Goal: Transaction & Acquisition: Download file/media

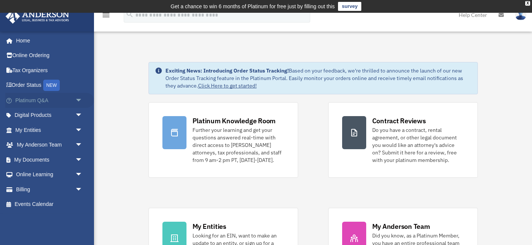
click at [28, 101] on link "Platinum Q&A arrow_drop_down" at bounding box center [49, 100] width 89 height 15
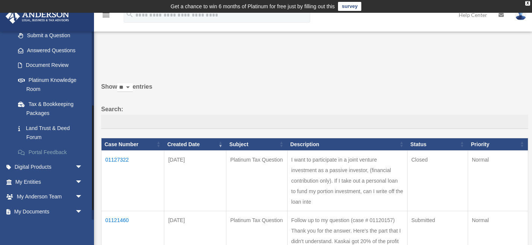
scroll to position [146, 0]
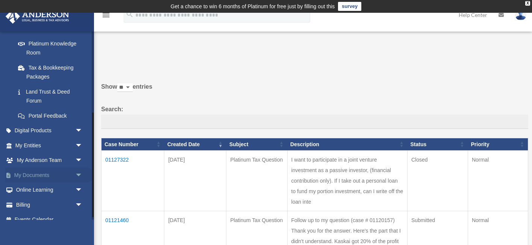
click at [42, 170] on link "My Documents arrow_drop_down" at bounding box center [49, 175] width 89 height 15
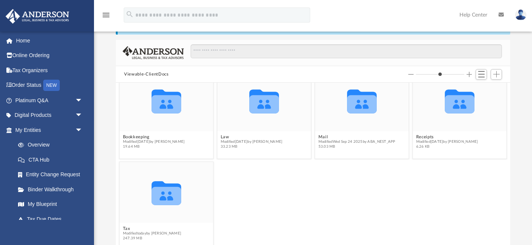
scroll to position [16, 0]
click at [127, 229] on button "Tax" at bounding box center [152, 228] width 59 height 5
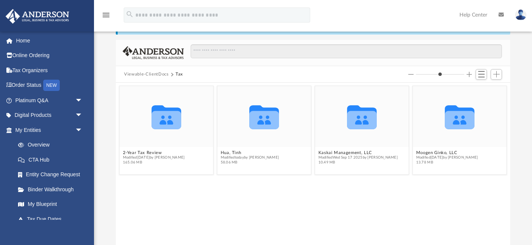
scroll to position [0, 0]
click at [232, 153] on button "Hua, Tinh" at bounding box center [250, 152] width 59 height 5
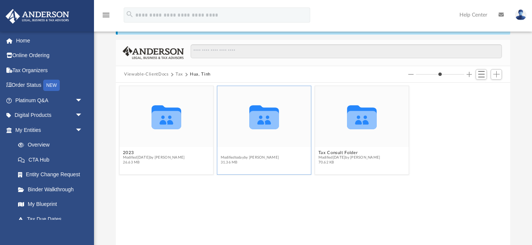
click at [227, 152] on button "2024" at bounding box center [250, 152] width 59 height 5
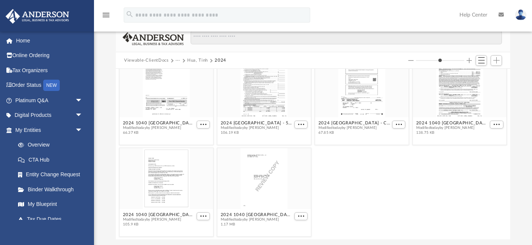
scroll to position [60, 0]
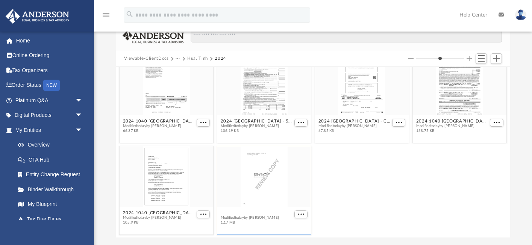
click at [246, 212] on button "2024 1040 [GEOGRAPHIC_DATA], Tinh - Review Copy.pdf" at bounding box center [257, 212] width 72 height 5
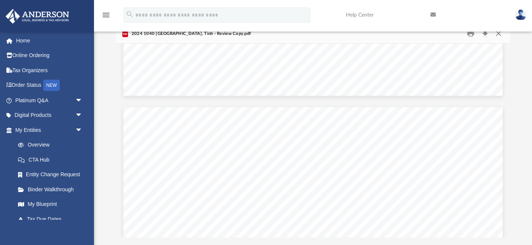
scroll to position [37331, 0]
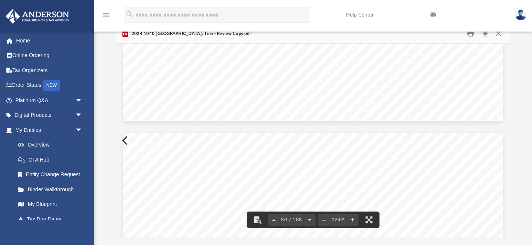
drag, startPoint x: 507, startPoint y: 123, endPoint x: 508, endPoint y: 44, distance: 78.9
click at [508, 44] on div "419762 [DATE] 2 (a) (b) (c) (d) (e) Total. (d) (c) (a) (b) Total (a) (b) (c) To…" at bounding box center [313, 141] width 394 height 194
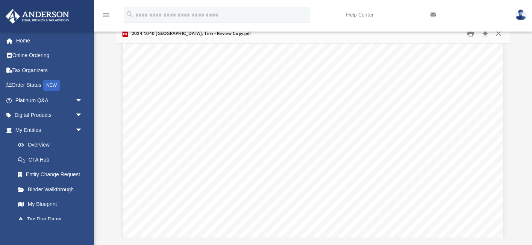
scroll to position [3210, 0]
